Goal: Task Accomplishment & Management: Use online tool/utility

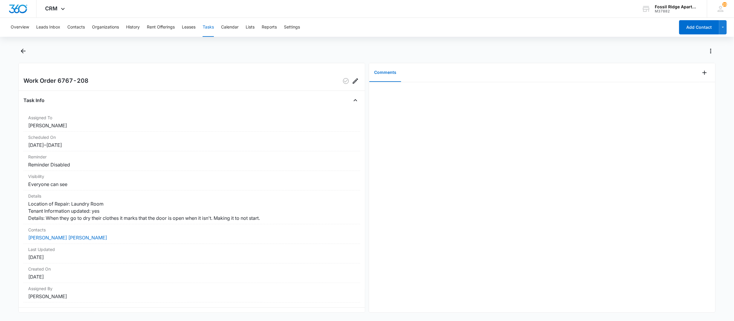
click at [211, 23] on button "Tasks" at bounding box center [208, 27] width 11 height 19
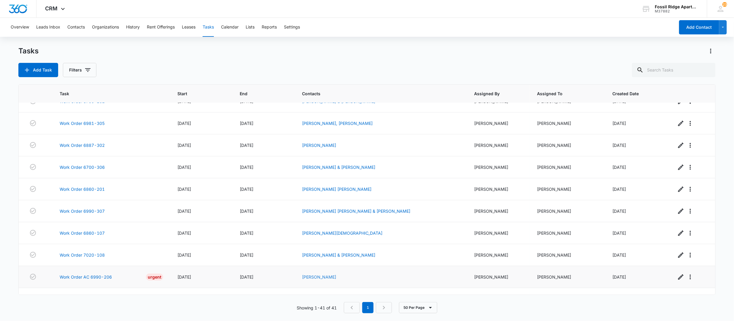
scroll to position [277, 0]
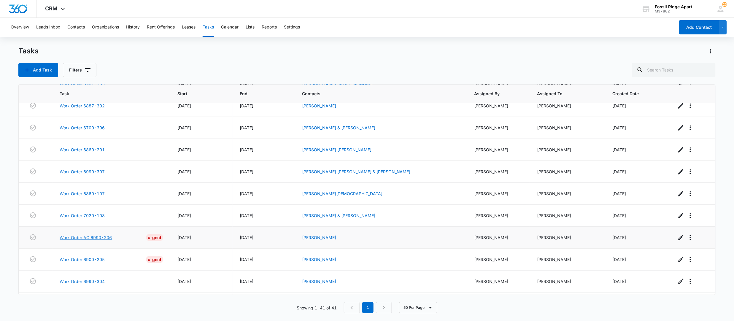
click at [92, 241] on link "Work Order AC 6990-206" at bounding box center [86, 237] width 52 height 6
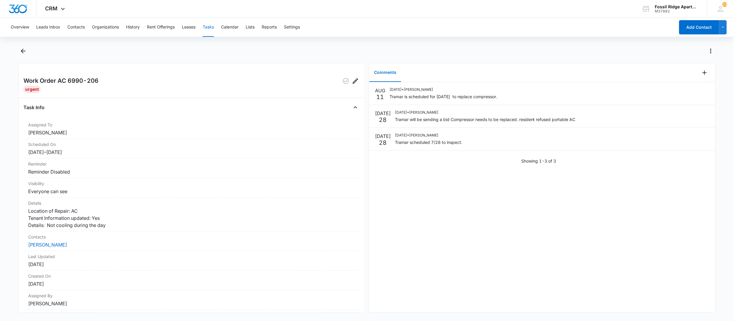
click at [204, 318] on div "Work Order AC 6990-206 Urgent Task Info Assigned To Colton Loe Scheduled On 7/2…" at bounding box center [367, 183] width 698 height 274
